Goal: Task Accomplishment & Management: Manage account settings

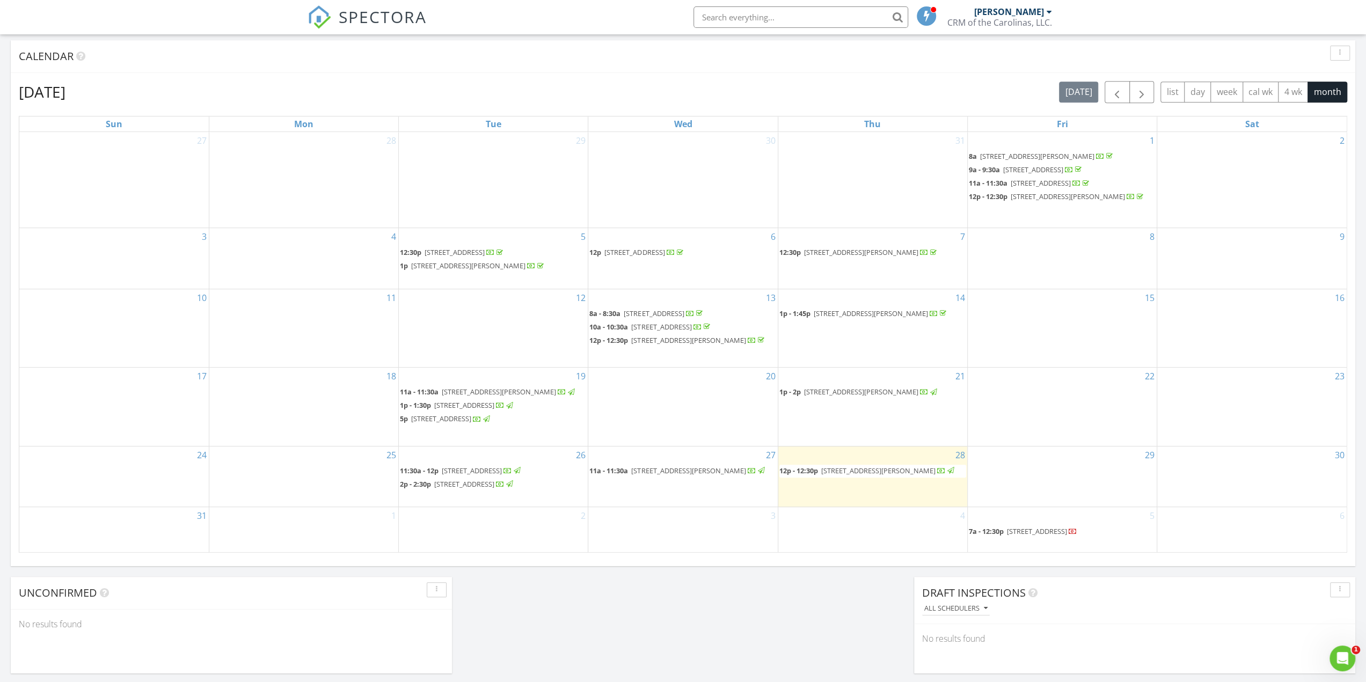
scroll to position [429, 0]
click at [1022, 488] on span "827 82nd Pkwy, Myrtle Beach 29572" at bounding box center [1037, 534] width 60 height 10
